Goal: Transaction & Acquisition: Obtain resource

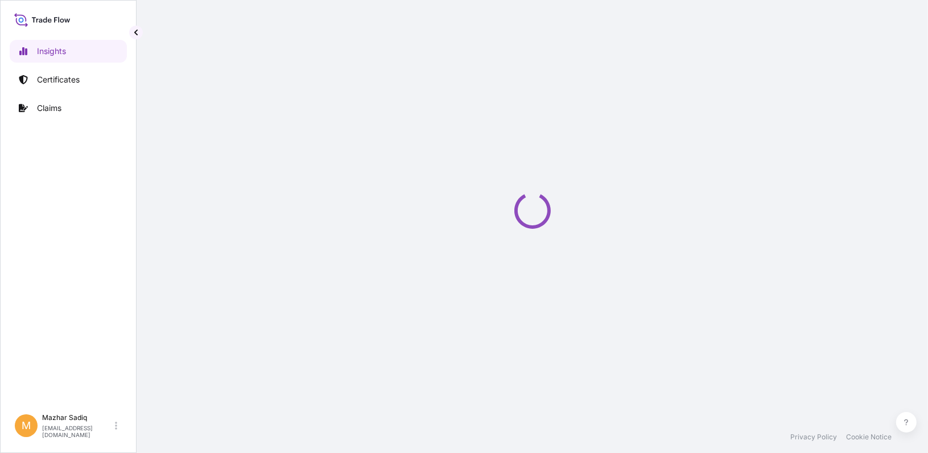
select select "2025"
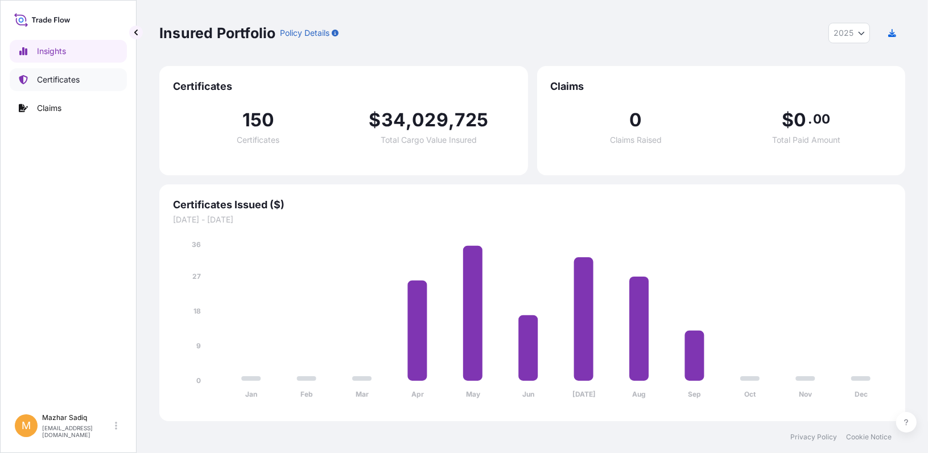
click at [53, 83] on p "Certificates" at bounding box center [58, 79] width 43 height 11
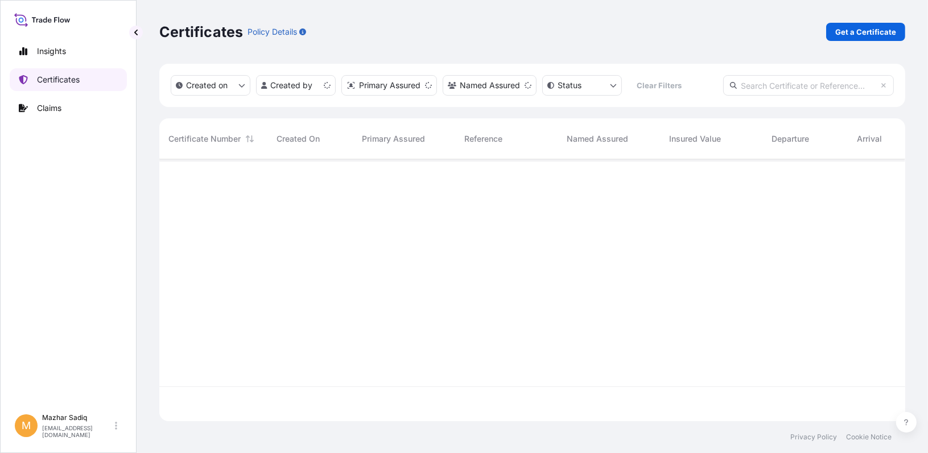
scroll to position [259, 737]
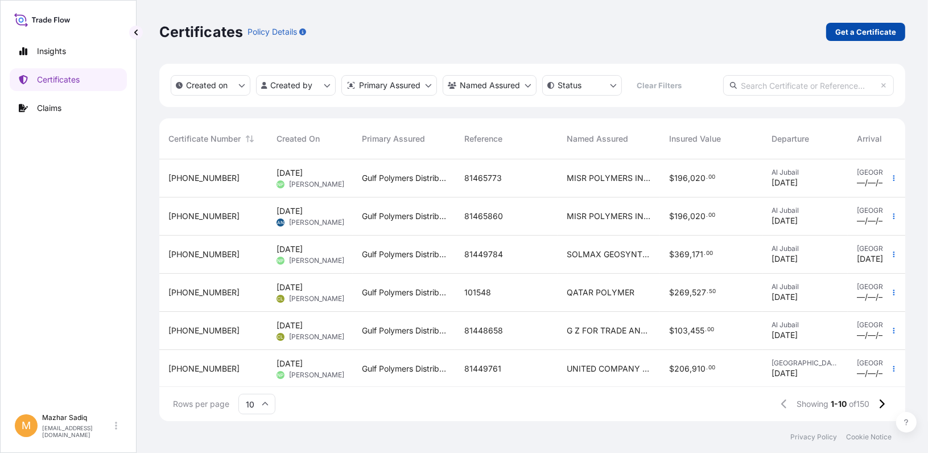
click at [861, 33] on p "Get a Certificate" at bounding box center [865, 31] width 61 height 11
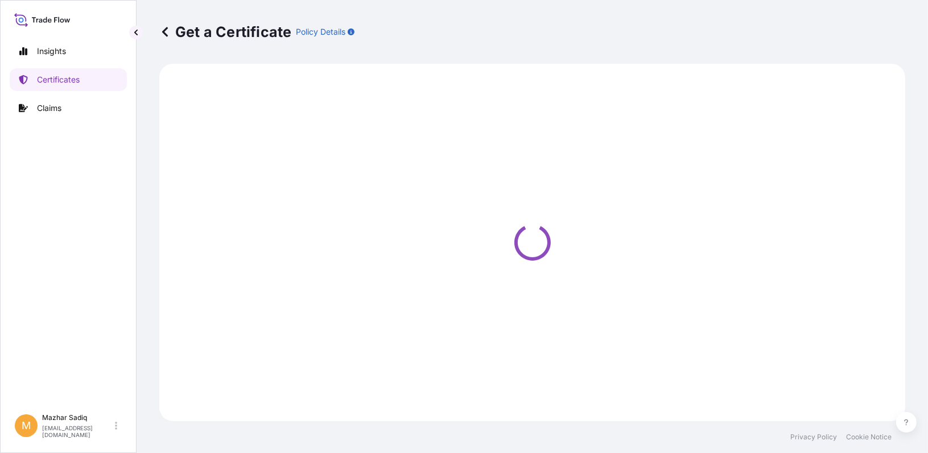
select select "Sea"
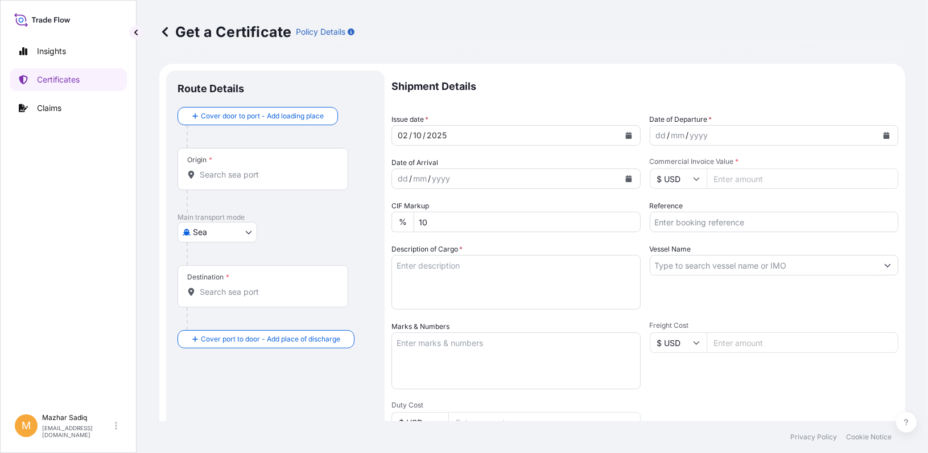
click at [619, 131] on button "Calendar" at bounding box center [628, 135] width 18 height 18
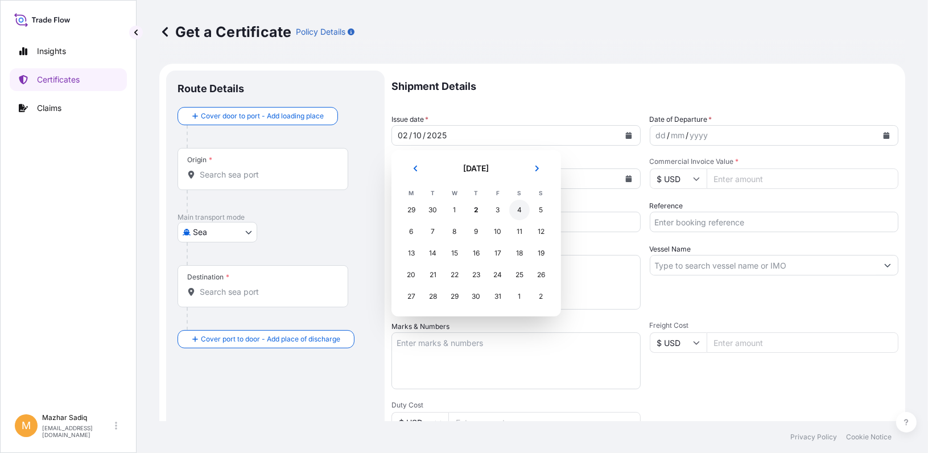
click at [515, 205] on div "4" at bounding box center [519, 210] width 20 height 20
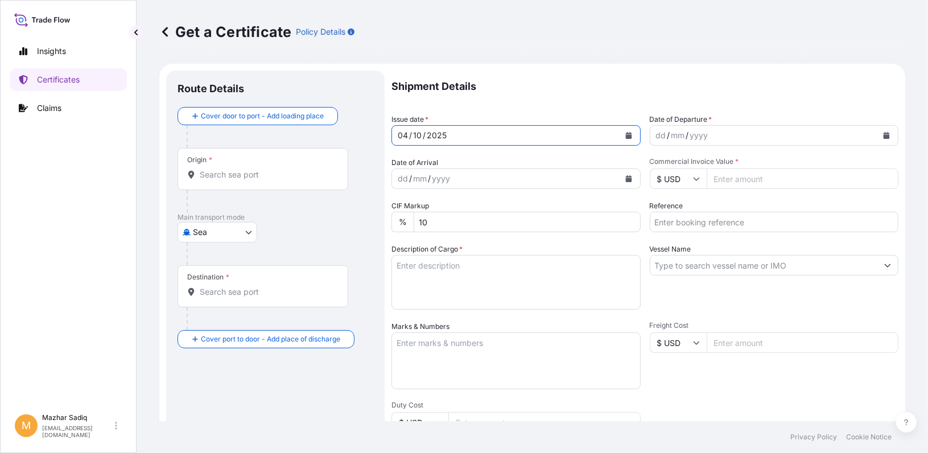
click at [882, 134] on button "Calendar" at bounding box center [886, 135] width 18 height 18
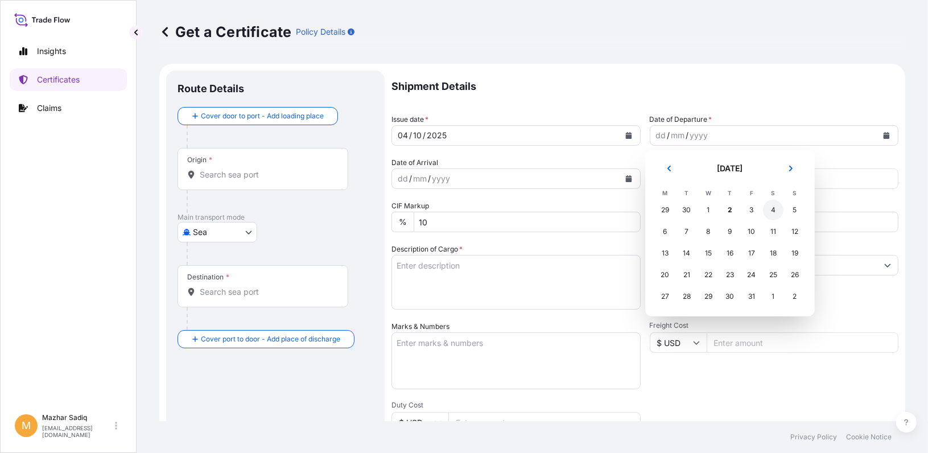
click at [777, 210] on div "4" at bounding box center [773, 210] width 20 height 20
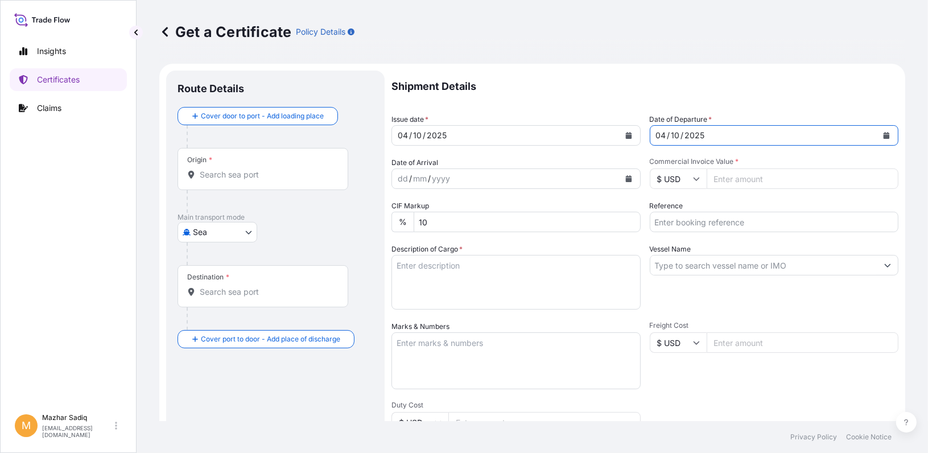
click at [230, 178] on input "Origin *" at bounding box center [267, 174] width 134 height 11
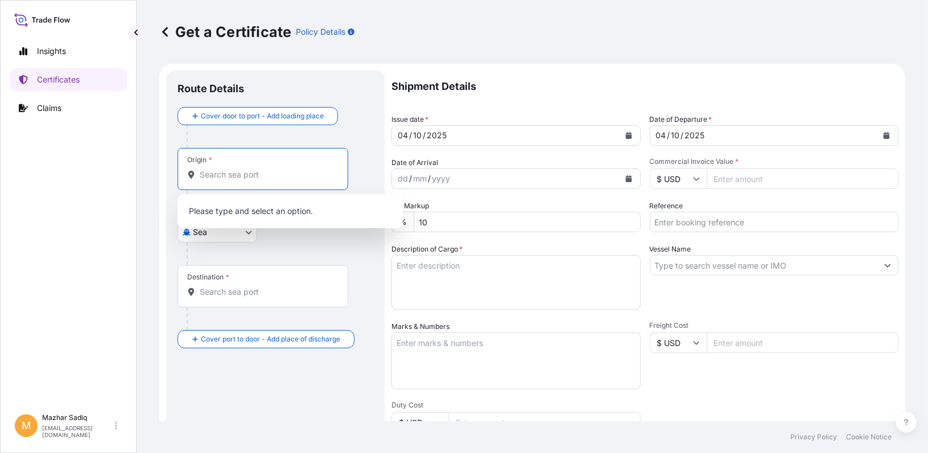
paste input "JEDDAH PORT"
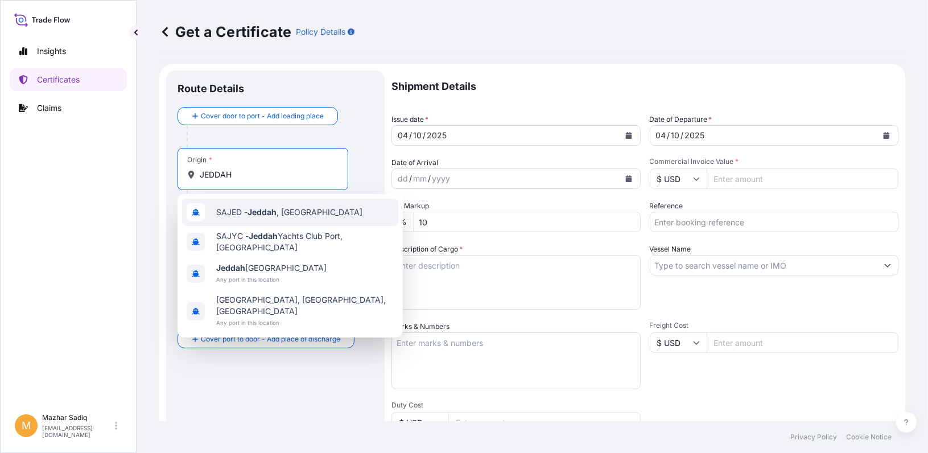
click at [279, 218] on div "SAJED - [GEOGRAPHIC_DATA] , [GEOGRAPHIC_DATA]" at bounding box center [290, 212] width 216 height 27
type input "SAJED - [GEOGRAPHIC_DATA], [GEOGRAPHIC_DATA]"
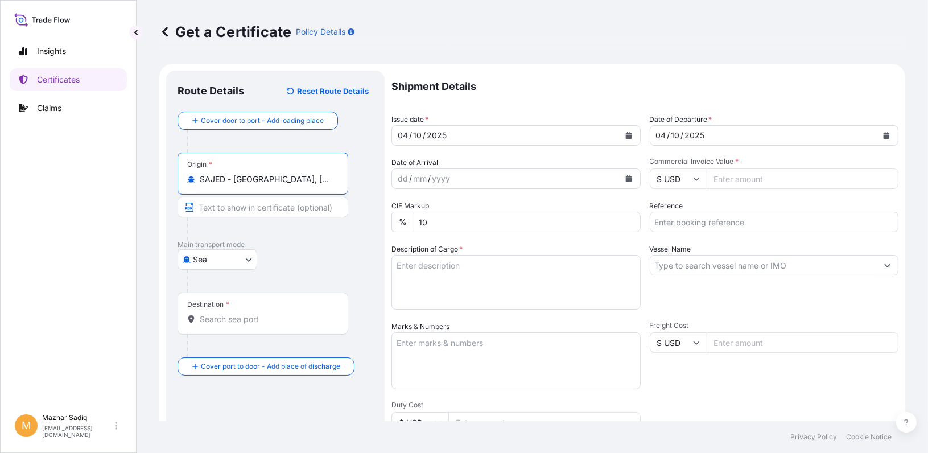
drag, startPoint x: 291, startPoint y: 180, endPoint x: 169, endPoint y: 178, distance: 122.3
click at [169, 178] on div "Route Details Reset Route Details Cover door to port - Add loading place Place …" at bounding box center [275, 358] width 218 height 574
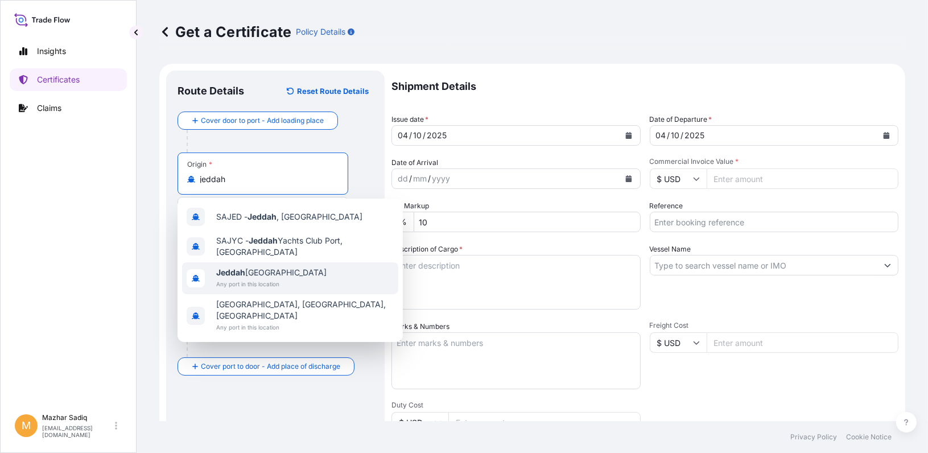
click at [266, 274] on span "Jeddah [GEOGRAPHIC_DATA]" at bounding box center [271, 272] width 110 height 11
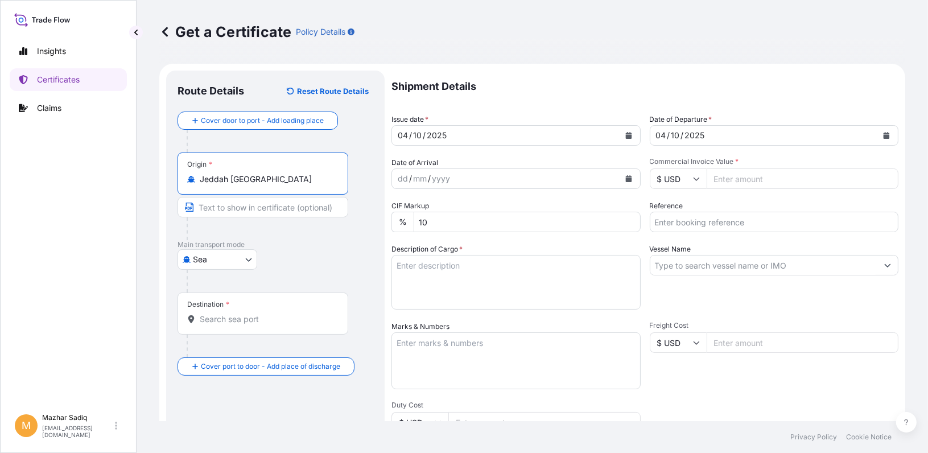
type input "Jeddah [GEOGRAPHIC_DATA]"
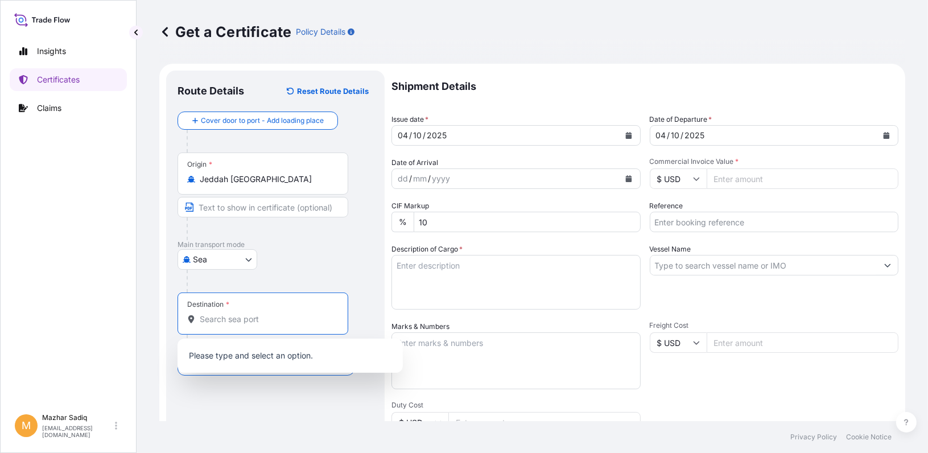
click at [237, 321] on input "Destination *" at bounding box center [267, 318] width 134 height 11
click at [225, 314] on input "Destination * Please select a destination" at bounding box center [267, 318] width 134 height 11
paste input "[GEOGRAPHIC_DATA],"
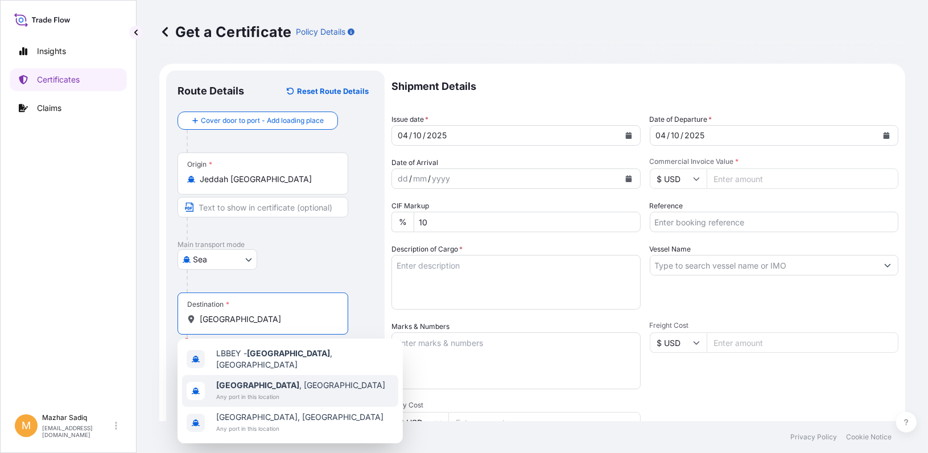
click at [258, 384] on span "[GEOGRAPHIC_DATA] , [GEOGRAPHIC_DATA]" at bounding box center [300, 384] width 169 height 11
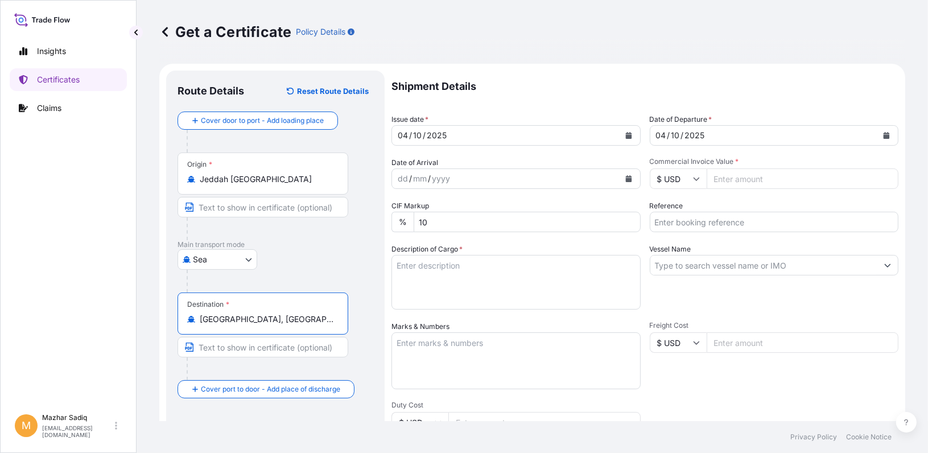
type input "[GEOGRAPHIC_DATA], [GEOGRAPHIC_DATA]"
click at [689, 226] on input "Reference" at bounding box center [774, 222] width 249 height 20
paste input "81464278"
type input "81464278"
click at [730, 179] on input "Commercial Invoice Value *" at bounding box center [802, 178] width 192 height 20
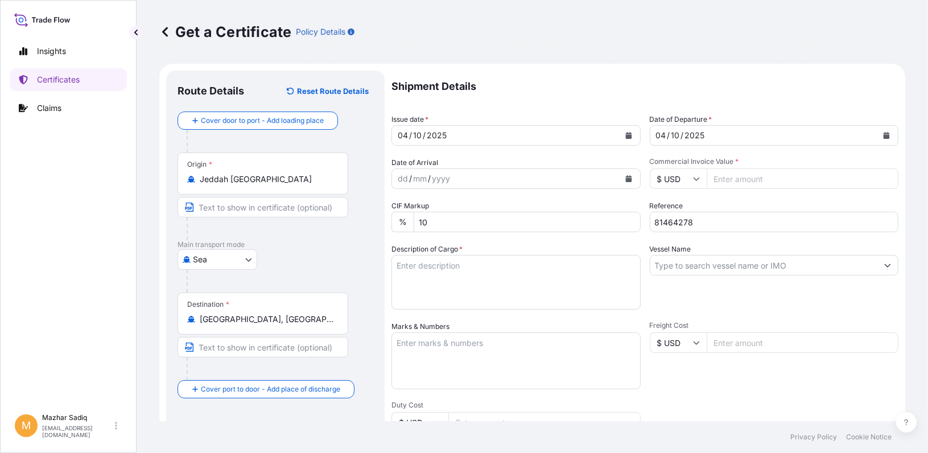
paste input "24997.50"
type input "24997.50"
click at [471, 278] on textarea "Description of Cargo *" at bounding box center [515, 282] width 249 height 55
click at [683, 267] on input "Vessel Name" at bounding box center [764, 265] width 228 height 20
paste input "[PERSON_NAME]"
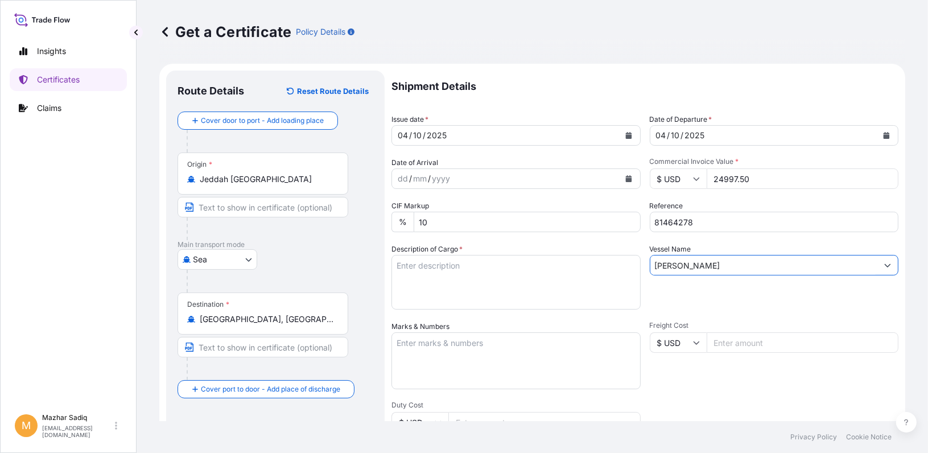
paste input "541W"
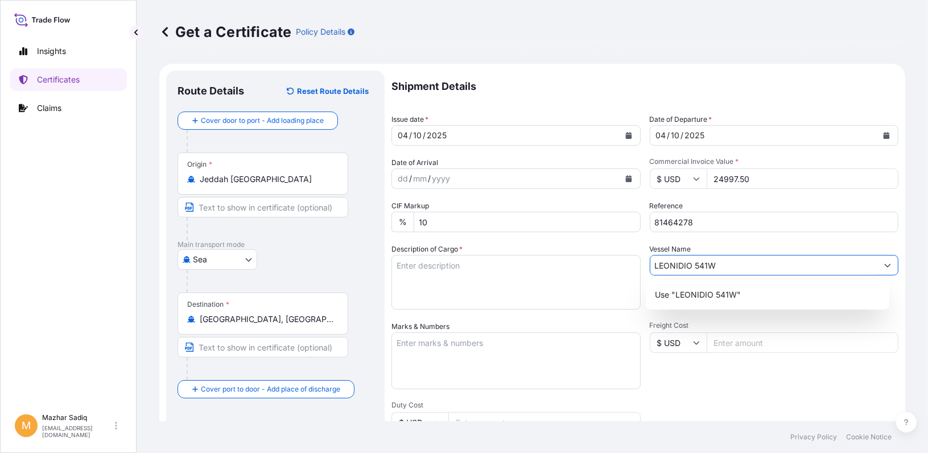
type input "LEONIDIO 541W"
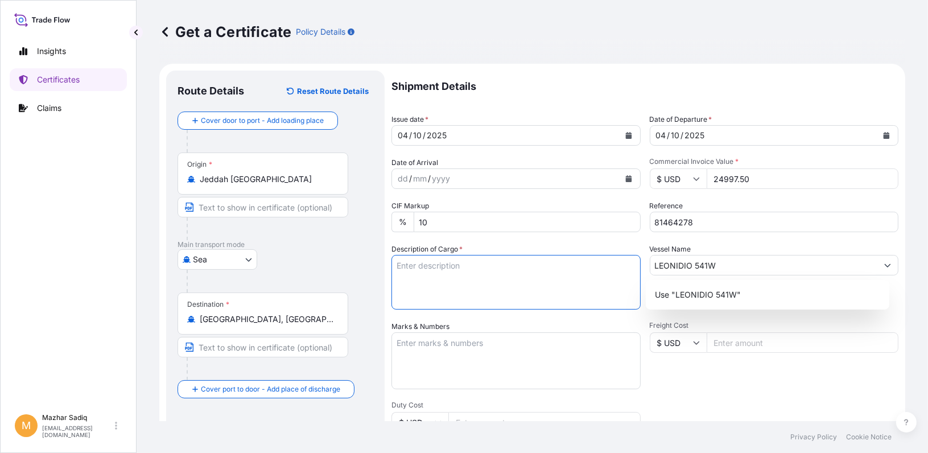
click at [435, 271] on textarea "Description of Cargo *" at bounding box center [515, 282] width 249 height 55
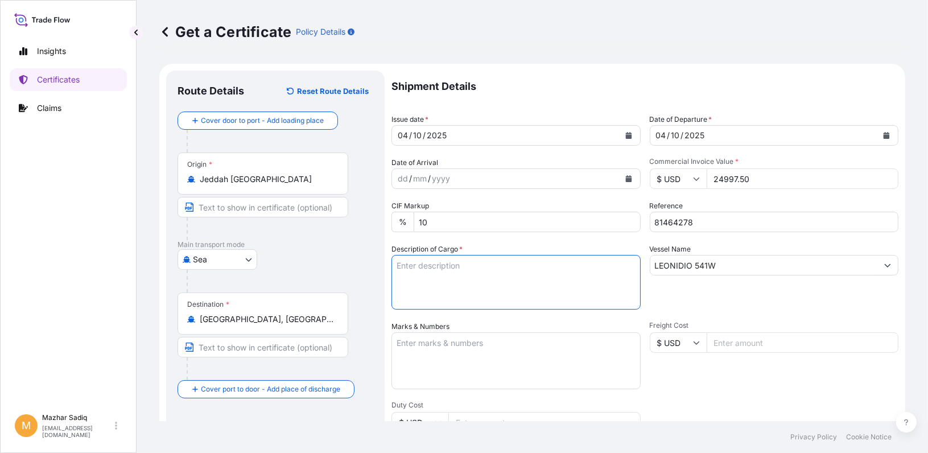
paste textarea "1 x 40 FT CONTAINER CONTAINING"
paste textarea "MARLEX HIGH DENSITY POLYETHYLENE RESIN HHM TR-144"
paste textarea "NET WEIGHT 24.75 MT GROSS WEIGHT 25.344 MT 990 BAGS PER CONTAINER 990 TOTAL BAG…"
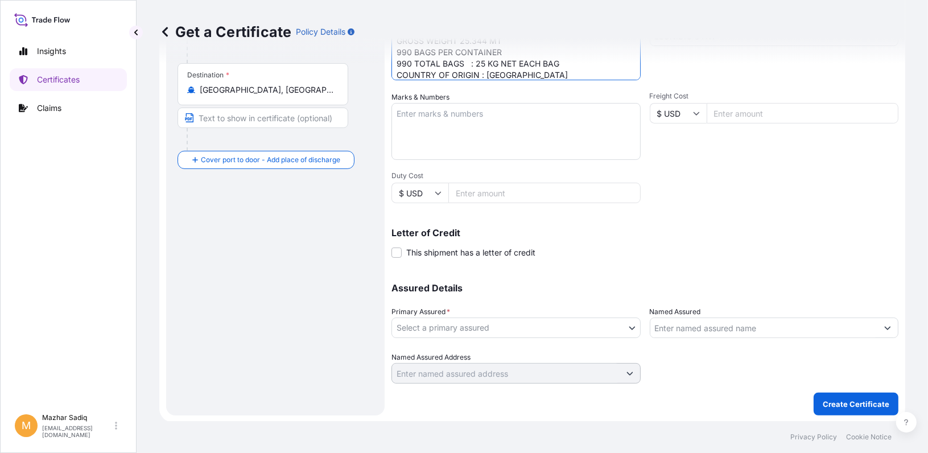
scroll to position [230, 0]
type textarea "1 x 40 FT CONTAINER CONTAINING MARLEX HIGH DENSITY POLYETHYLENE RESIN HHM TR-14…"
click at [435, 328] on body "Insights Certificates Claims M [PERSON_NAME] [PERSON_NAME][EMAIL_ADDRESS][DOMAI…" at bounding box center [464, 226] width 928 height 453
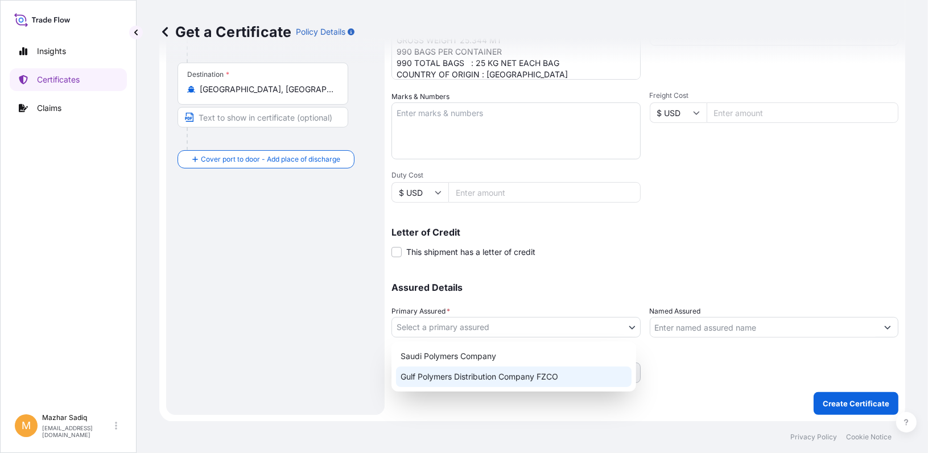
click at [437, 375] on div "Gulf Polymers Distribution Company FZCO" at bounding box center [513, 376] width 235 height 20
select select "31643"
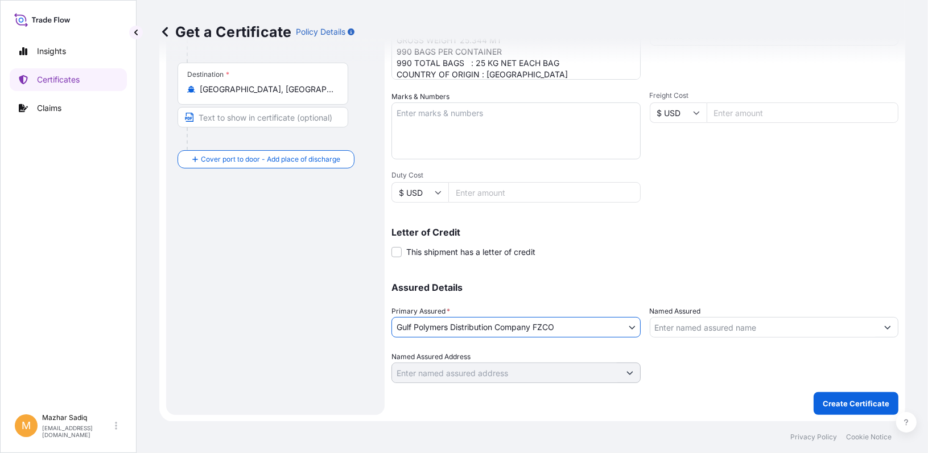
click at [672, 327] on input "Named Assured" at bounding box center [764, 327] width 228 height 20
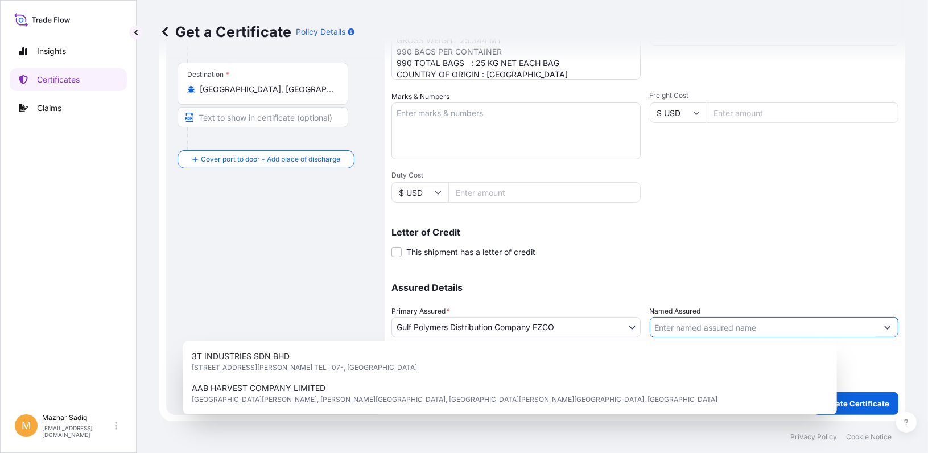
paste input "MULTIPOL [PERSON_NAME]"
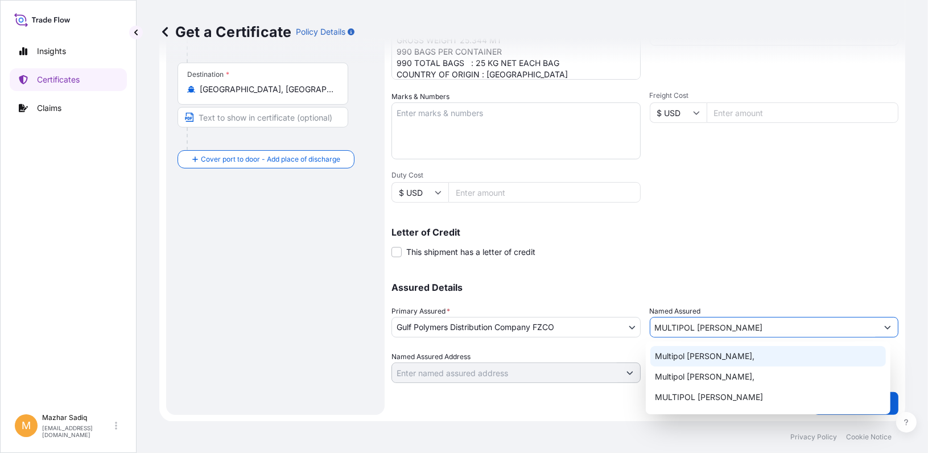
click at [695, 359] on span "Multipol [PERSON_NAME]," at bounding box center [705, 355] width 100 height 11
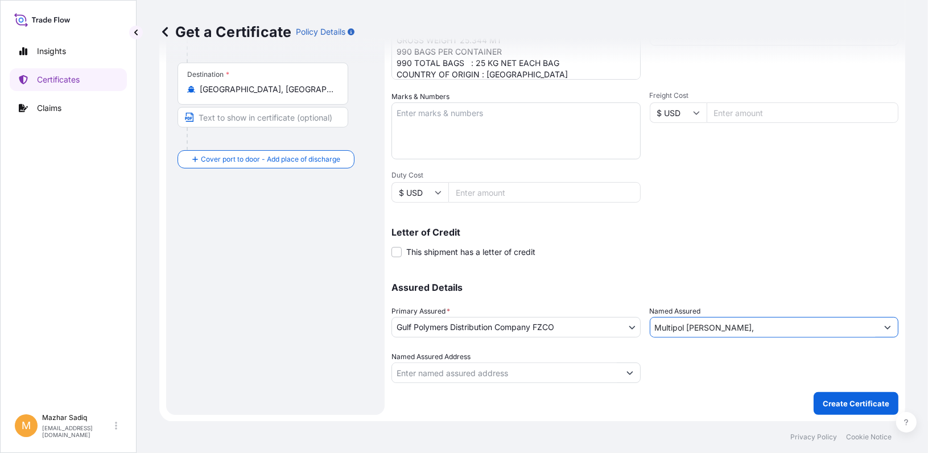
type input "Multipol [PERSON_NAME],"
click at [469, 407] on div "Shipment Details Issue date * [DATE] Date of Departure * [DATE] Date of Arrival…" at bounding box center [644, 128] width 507 height 574
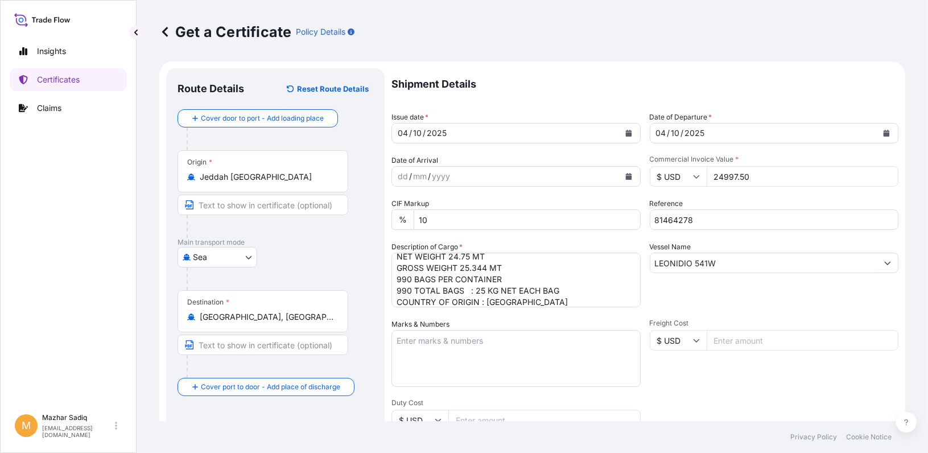
scroll to position [2, 0]
drag, startPoint x: 698, startPoint y: 221, endPoint x: 597, endPoint y: 220, distance: 100.7
click at [597, 220] on div "Shipment Details Issue date * [DATE] Date of Departure * [DATE] Date of Arrival…" at bounding box center [644, 339] width 507 height 542
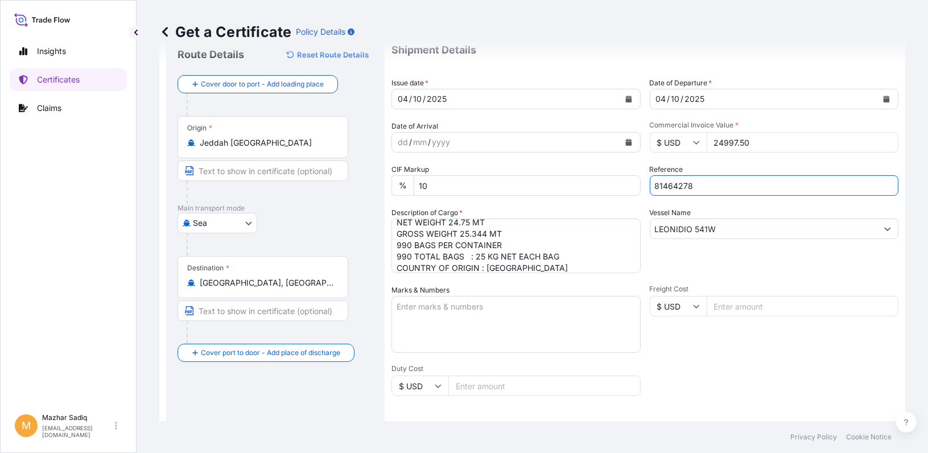
scroll to position [230, 0]
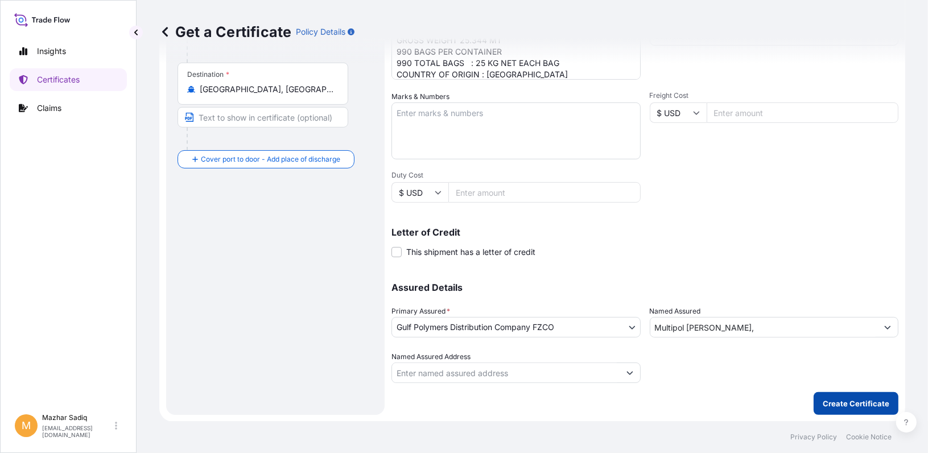
click at [859, 401] on p "Create Certificate" at bounding box center [855, 403] width 67 height 11
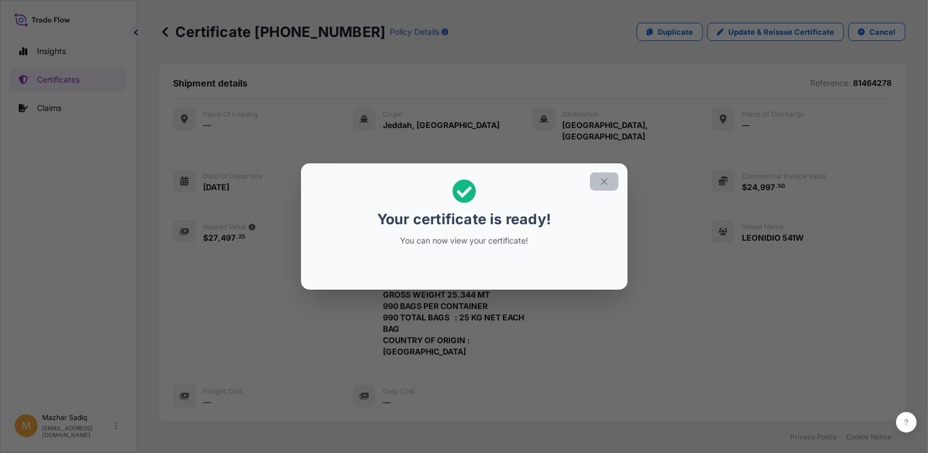
click at [599, 181] on icon "button" at bounding box center [604, 181] width 10 height 10
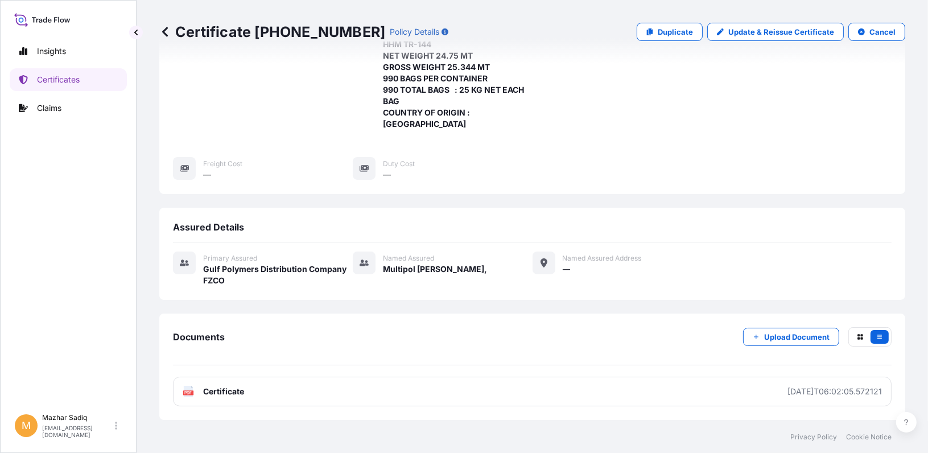
scroll to position [271, 0]
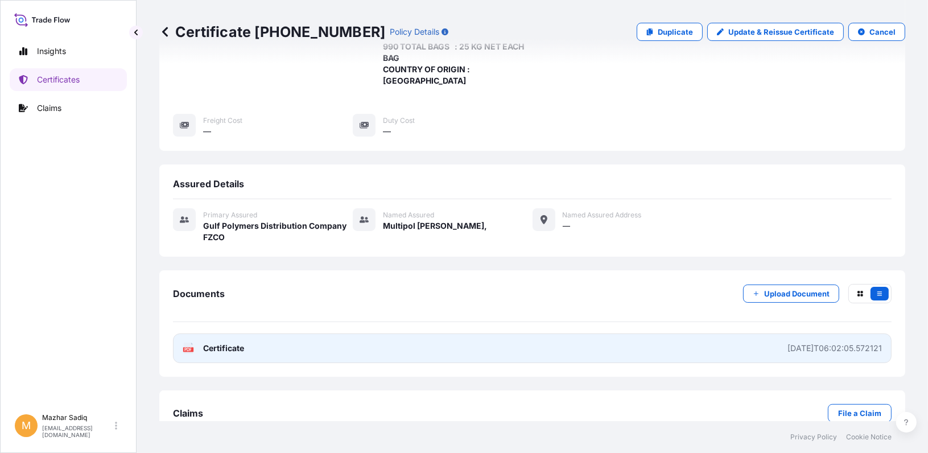
click at [319, 333] on link "PDF Certificate [DATE]T06:02:05.572121" at bounding box center [532, 348] width 718 height 30
